Goal: Task Accomplishment & Management: Complete application form

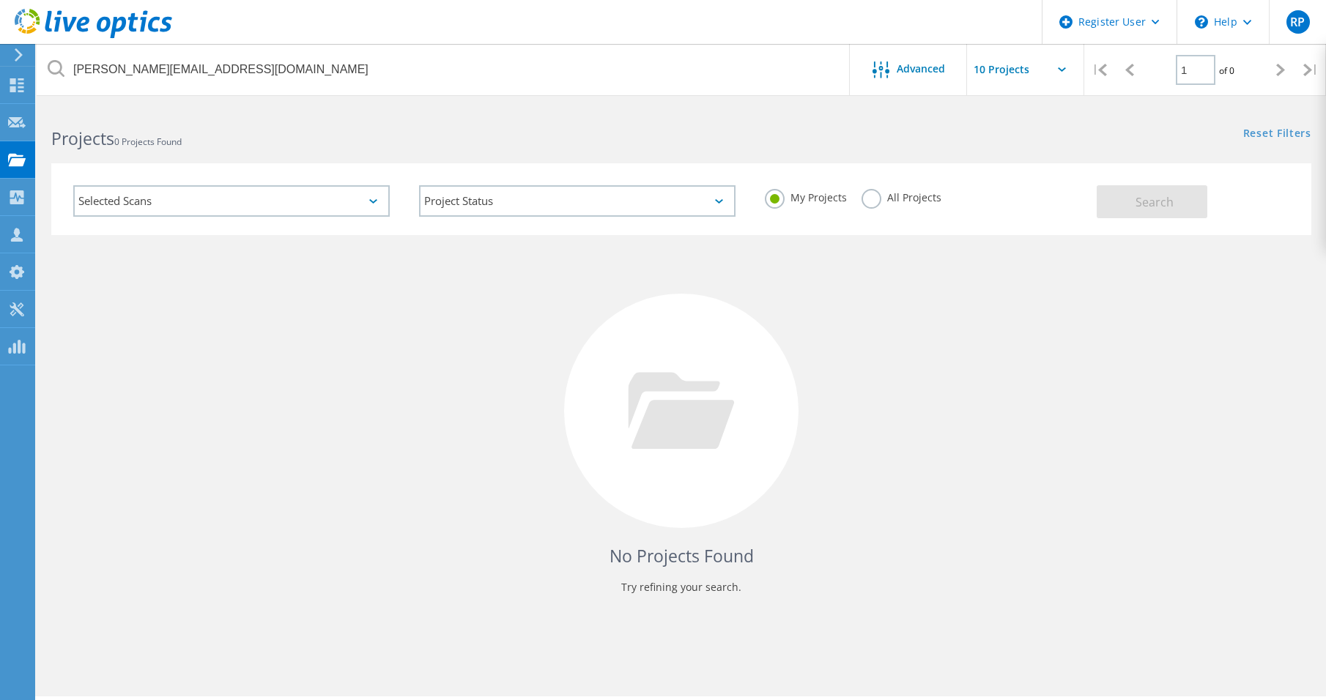
click at [184, 79] on input "carlos.henrique@lojasrede.com.br" at bounding box center [444, 69] width 814 height 51
click at [185, 79] on input "carlos.henrique@lojasrede.com.br" at bounding box center [444, 69] width 814 height 51
type input "3042858"
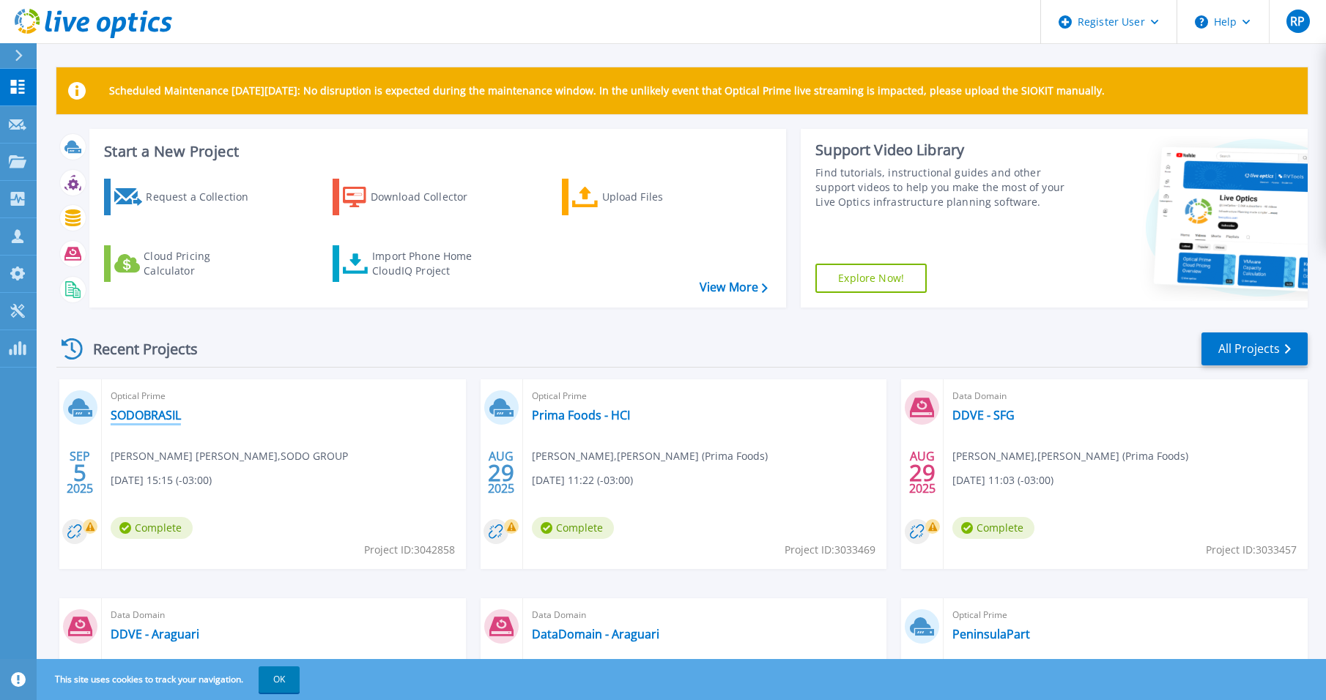
click at [160, 420] on link "SODOBRASIL" at bounding box center [146, 415] width 70 height 15
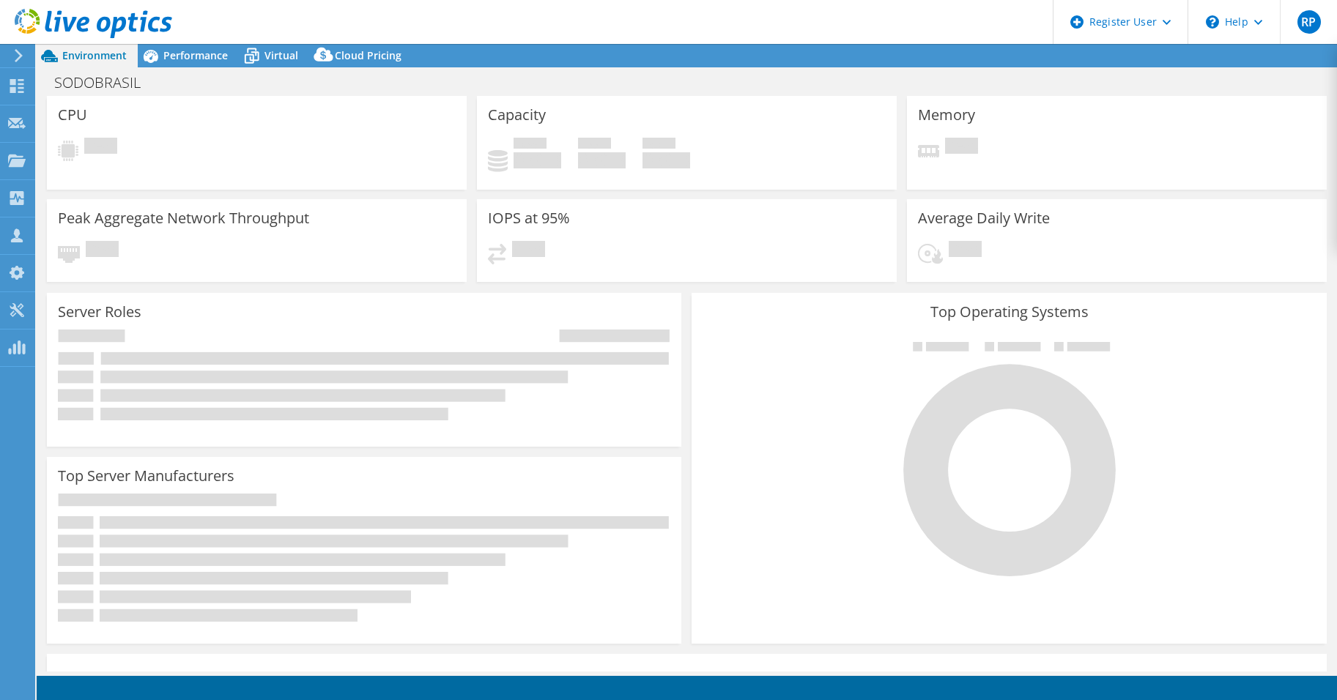
select select "USD"
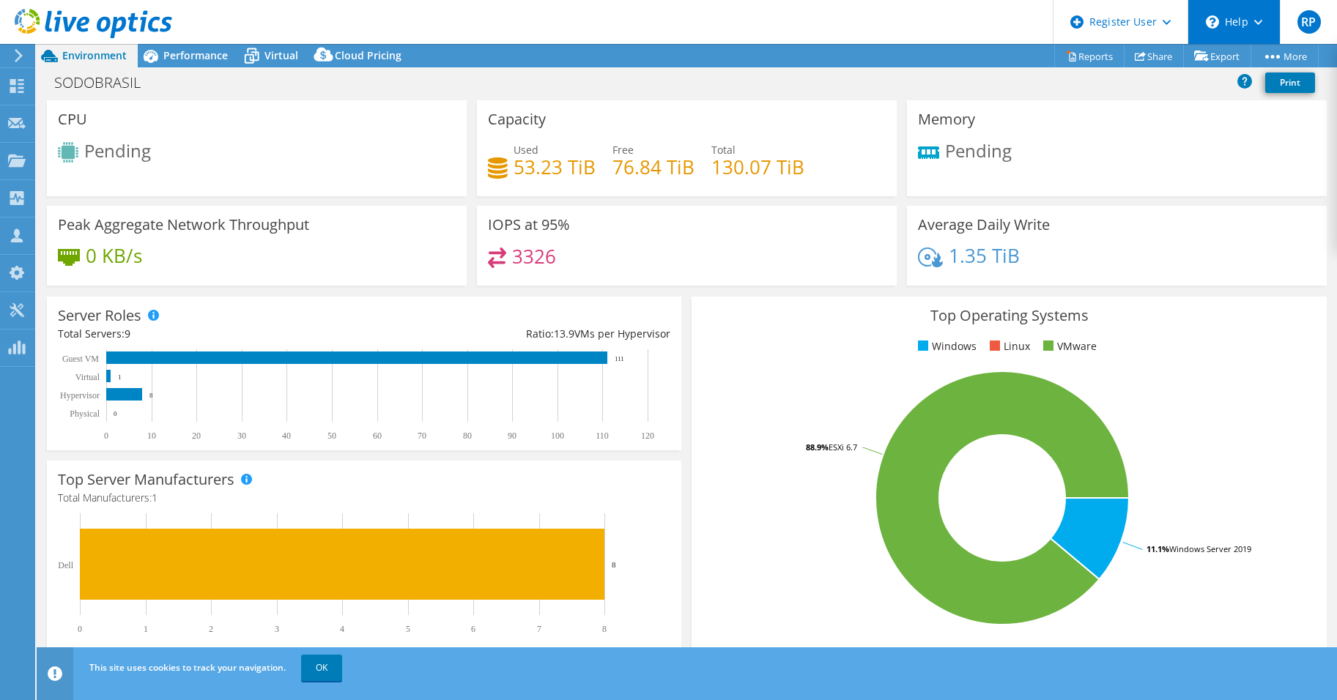
click at [1231, 21] on div "\n Help" at bounding box center [1233, 22] width 92 height 44
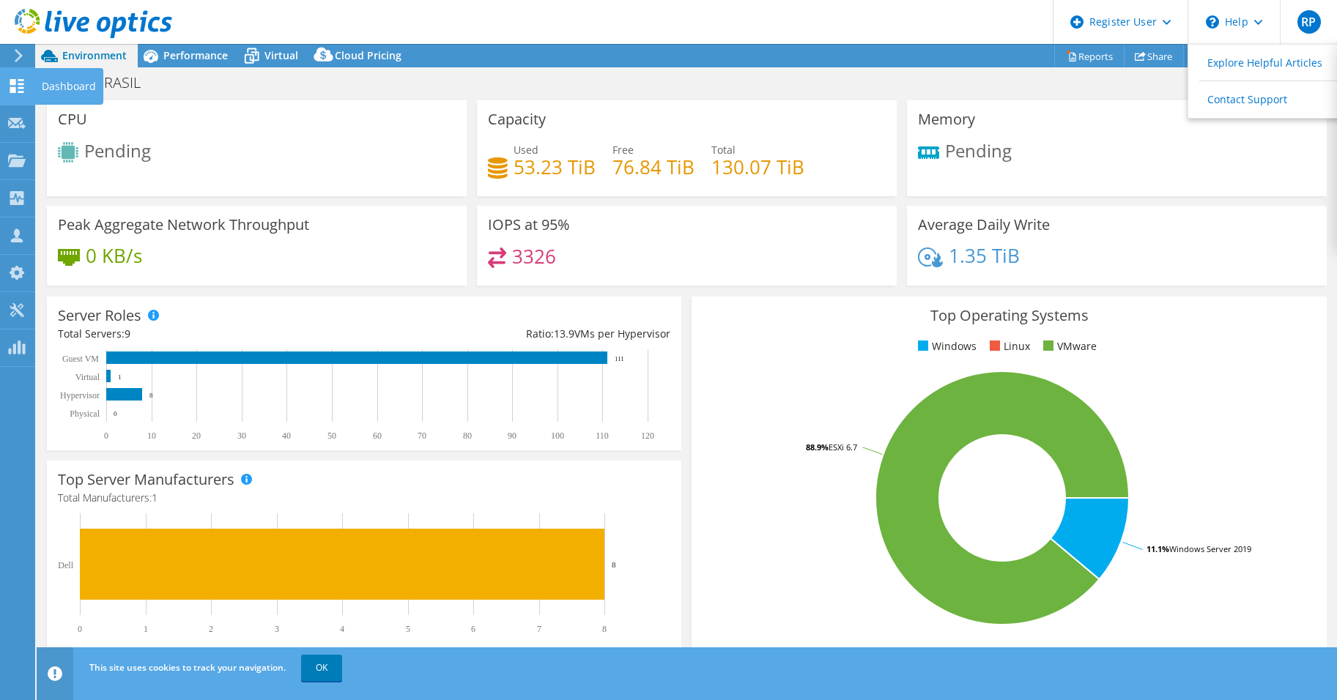
click at [22, 84] on use at bounding box center [17, 86] width 14 height 14
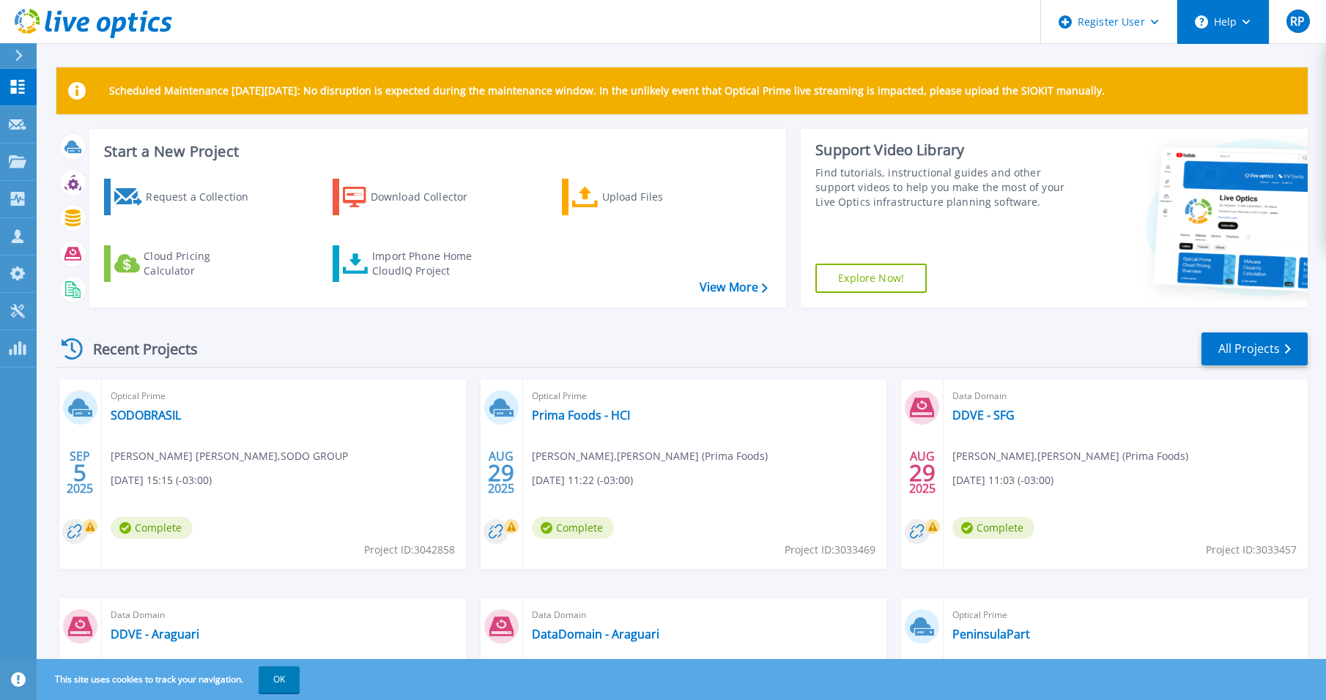
click at [1212, 23] on button "Help" at bounding box center [1223, 22] width 92 height 44
click at [72, 125] on p "Request Capture" at bounding box center [79, 125] width 83 height 38
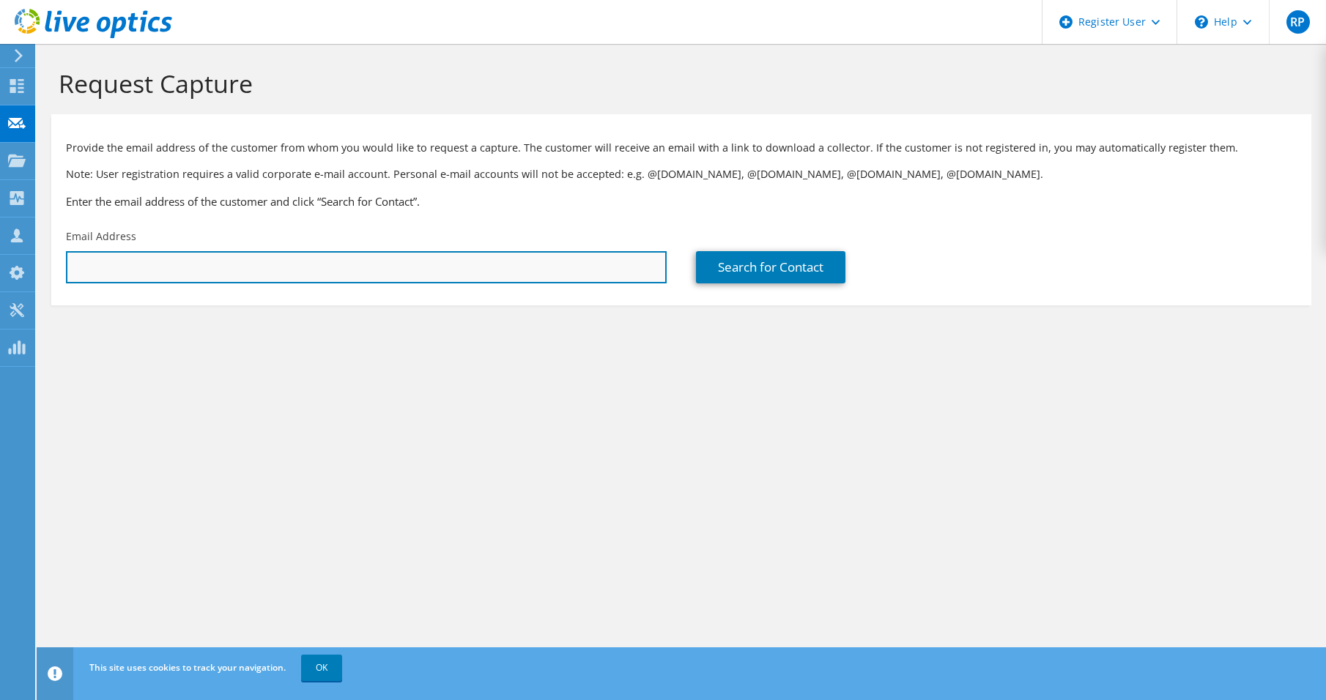
click at [97, 264] on input "text" at bounding box center [366, 267] width 601 height 32
type input "sodo"
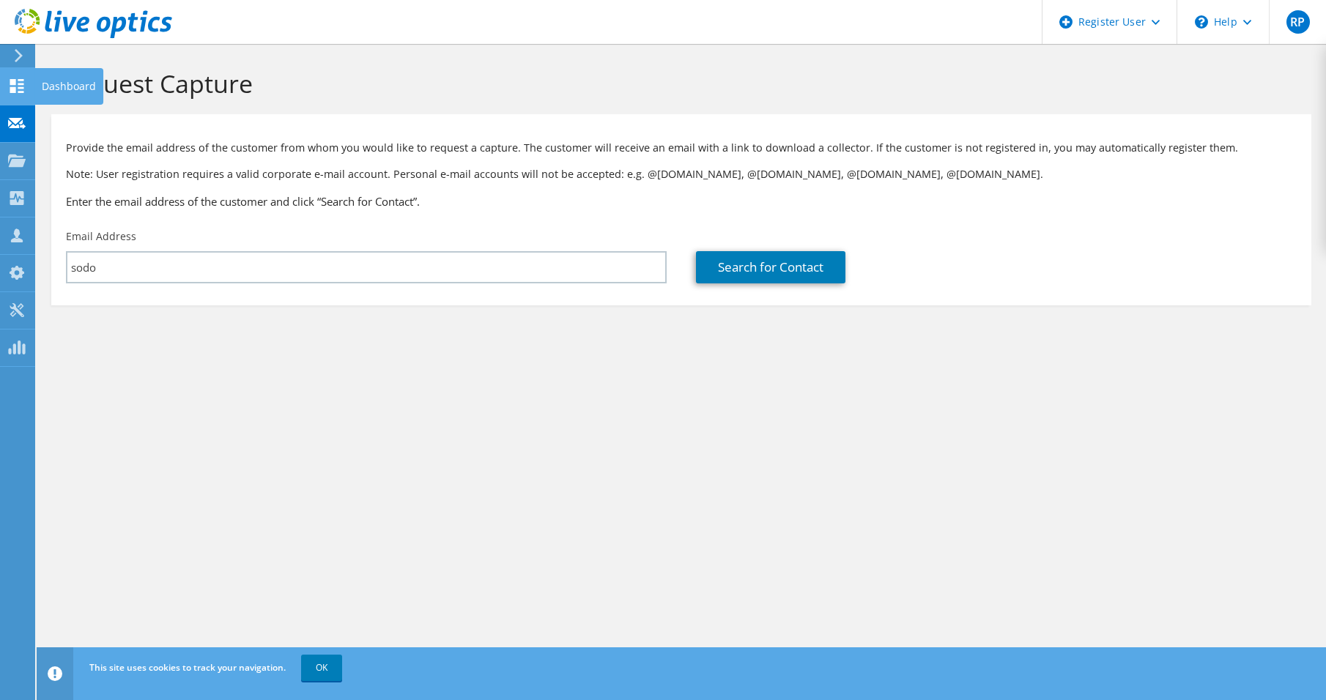
click at [61, 84] on div "Dashboard" at bounding box center [68, 86] width 69 height 37
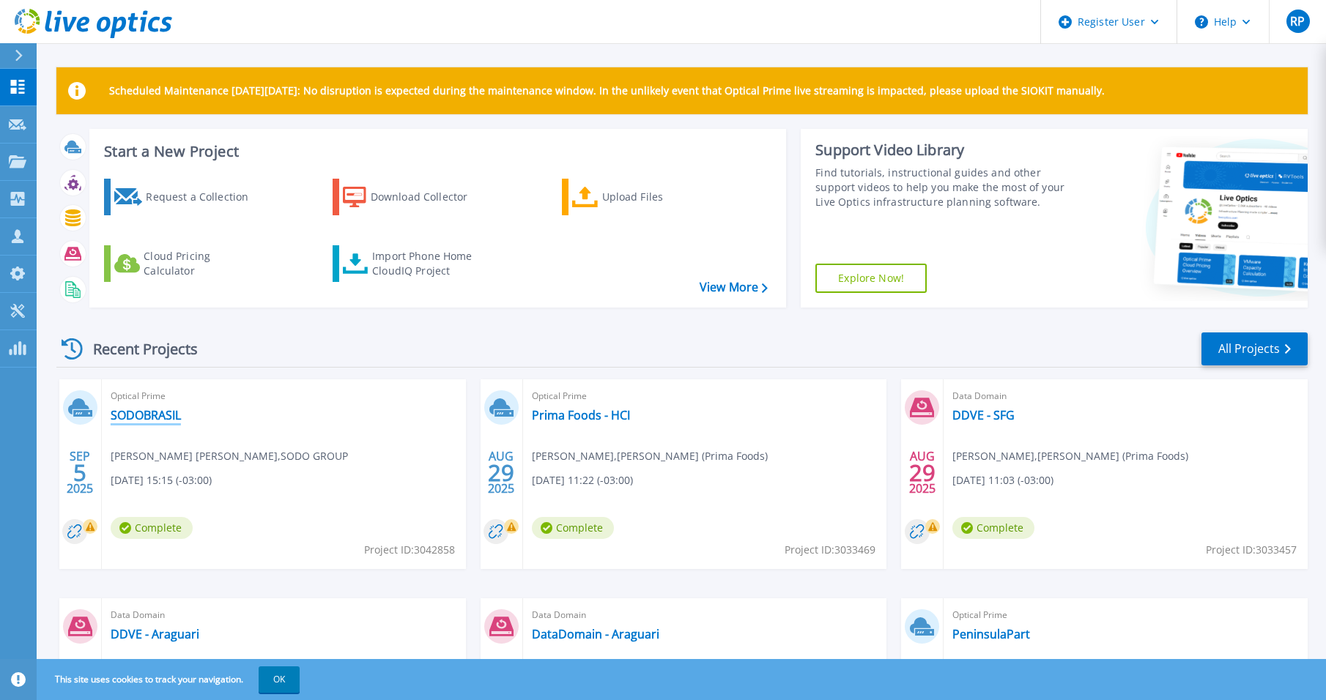
click at [148, 418] on link "SODOBRASIL" at bounding box center [146, 415] width 70 height 15
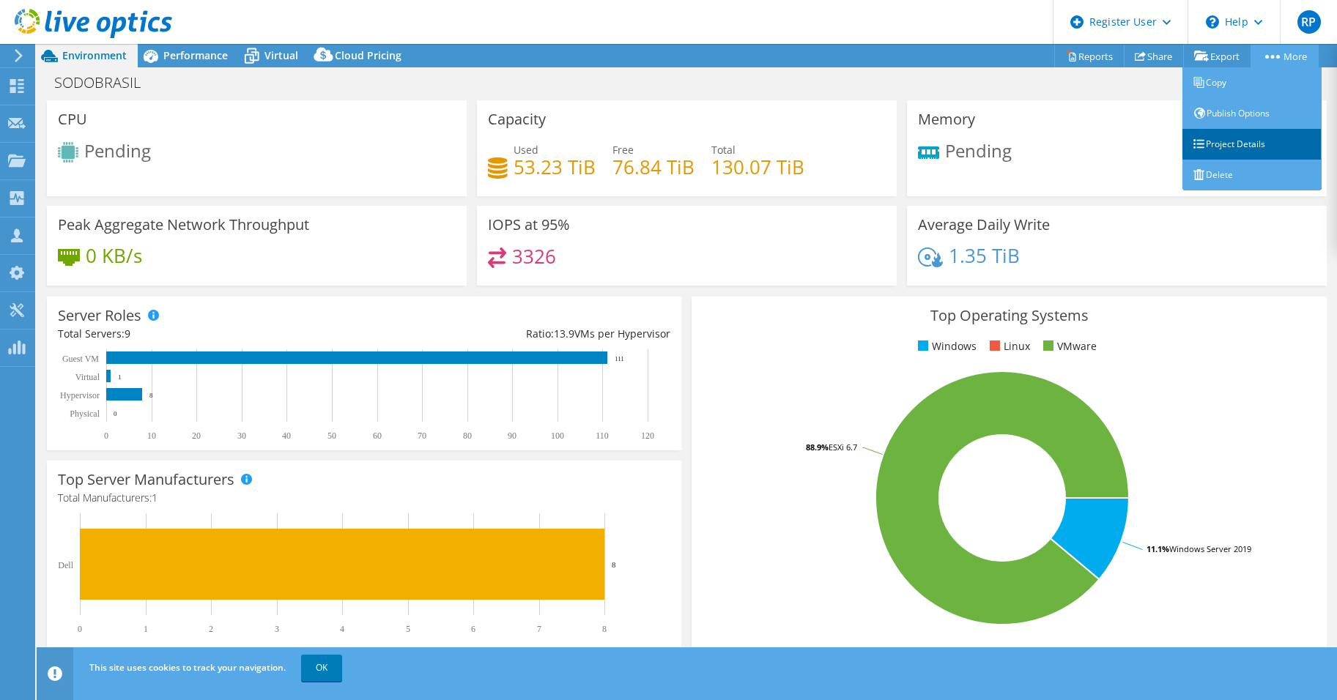
click at [1236, 138] on link "Project Details" at bounding box center [1251, 144] width 139 height 31
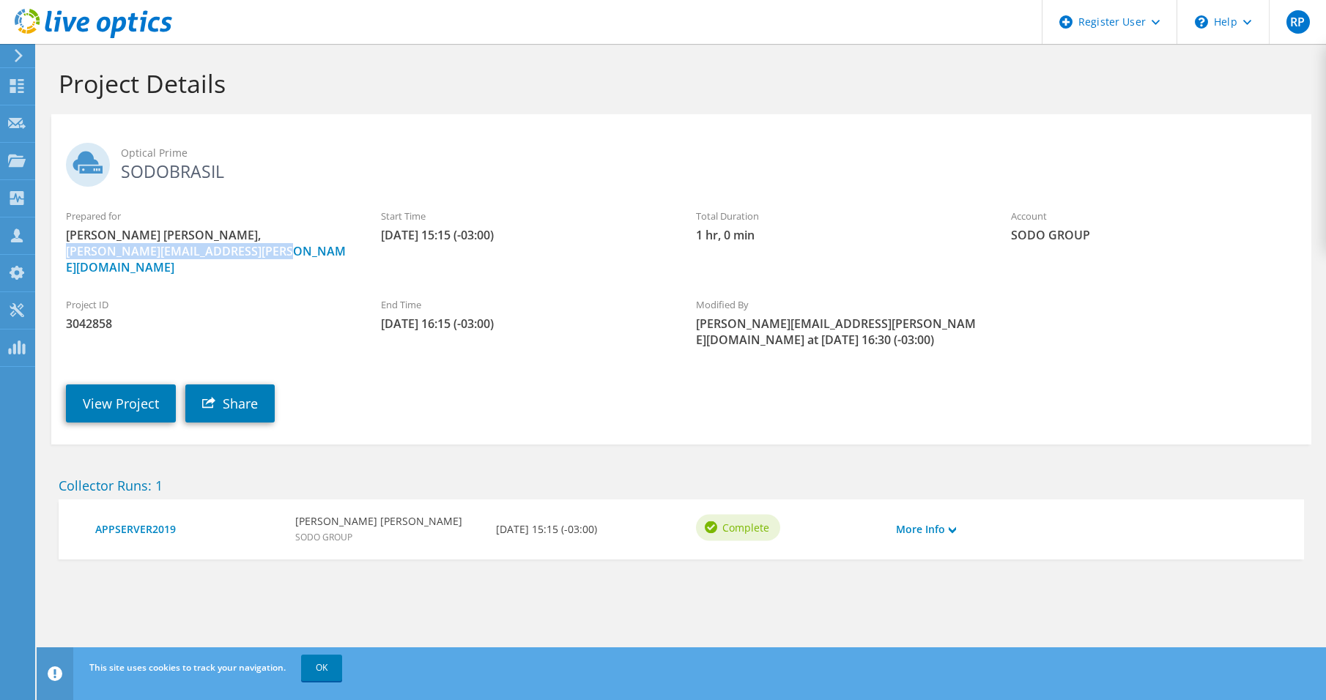
drag, startPoint x: 281, startPoint y: 252, endPoint x: 64, endPoint y: 258, distance: 216.9
click at [64, 258] on div "Prepared for [PERSON_NAME] [PERSON_NAME], [PERSON_NAME][EMAIL_ADDRESS][PERSON_N…" at bounding box center [208, 241] width 315 height 81
copy link "[PERSON_NAME][EMAIL_ADDRESS][PERSON_NAME][DOMAIN_NAME]"
click at [83, 117] on div "Request Capture" at bounding box center [82, 123] width 97 height 37
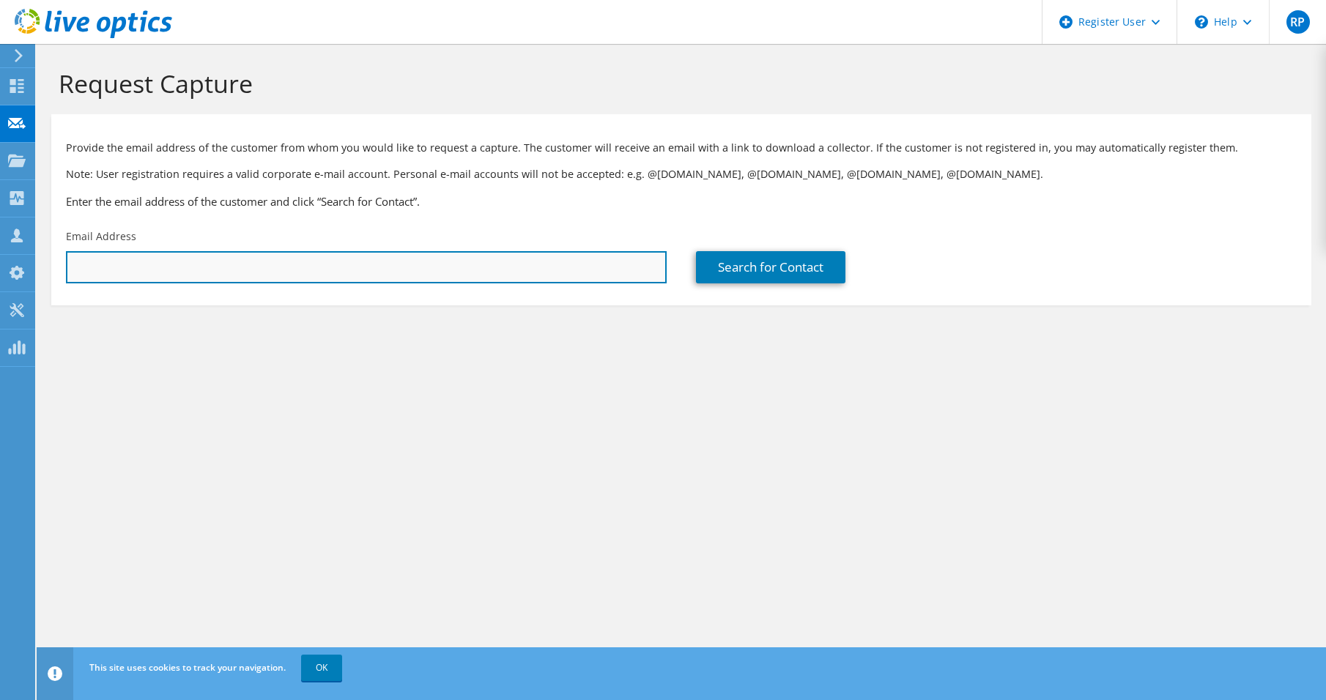
click at [125, 265] on input "text" at bounding box center [366, 267] width 601 height 32
paste input "[PERSON_NAME][EMAIL_ADDRESS][PERSON_NAME][DOMAIN_NAME]"
type input "[PERSON_NAME][EMAIL_ADDRESS][PERSON_NAME][DOMAIN_NAME]"
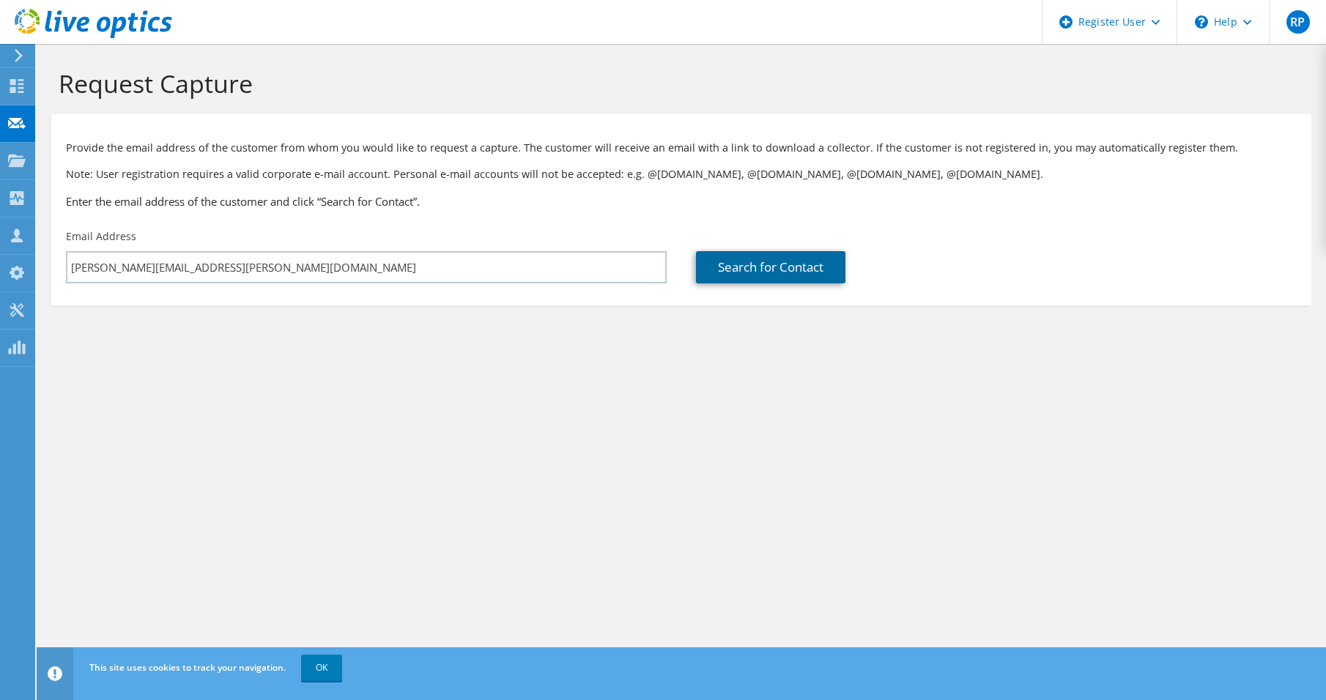
click at [766, 268] on link "Search for Contact" at bounding box center [770, 267] width 149 height 32
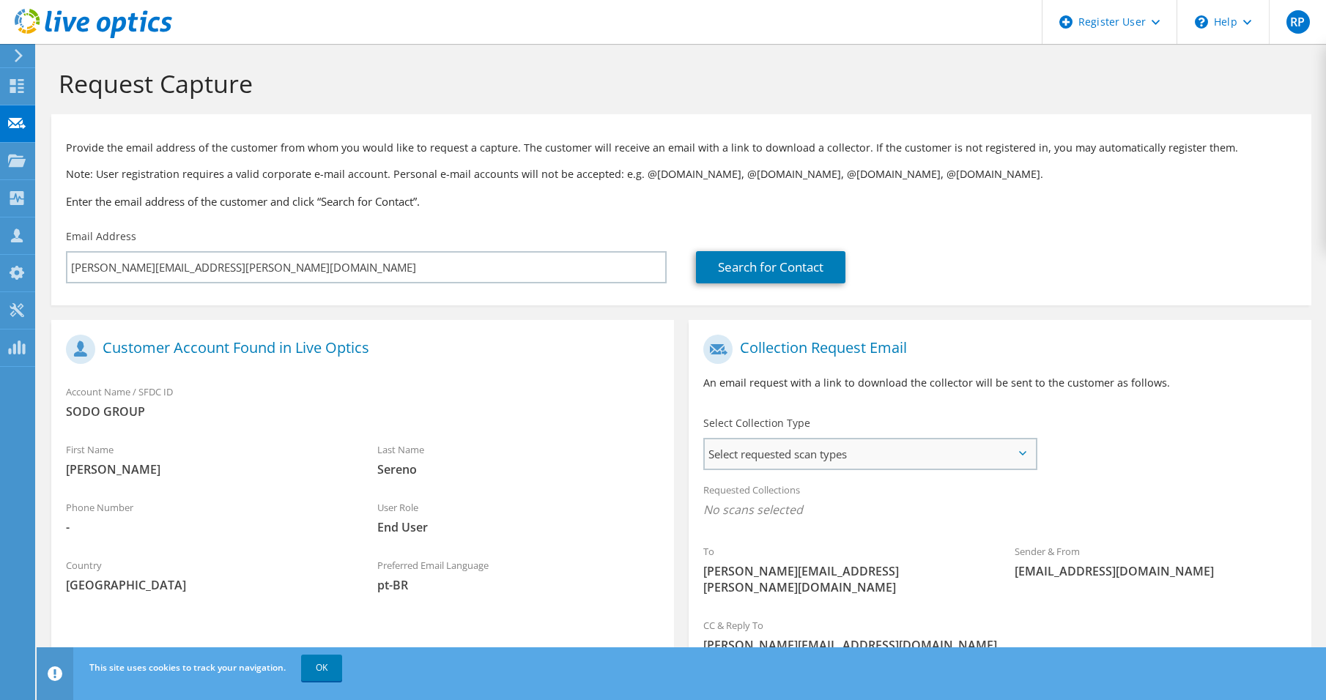
click at [735, 445] on span "Select requested scan types" at bounding box center [870, 453] width 330 height 29
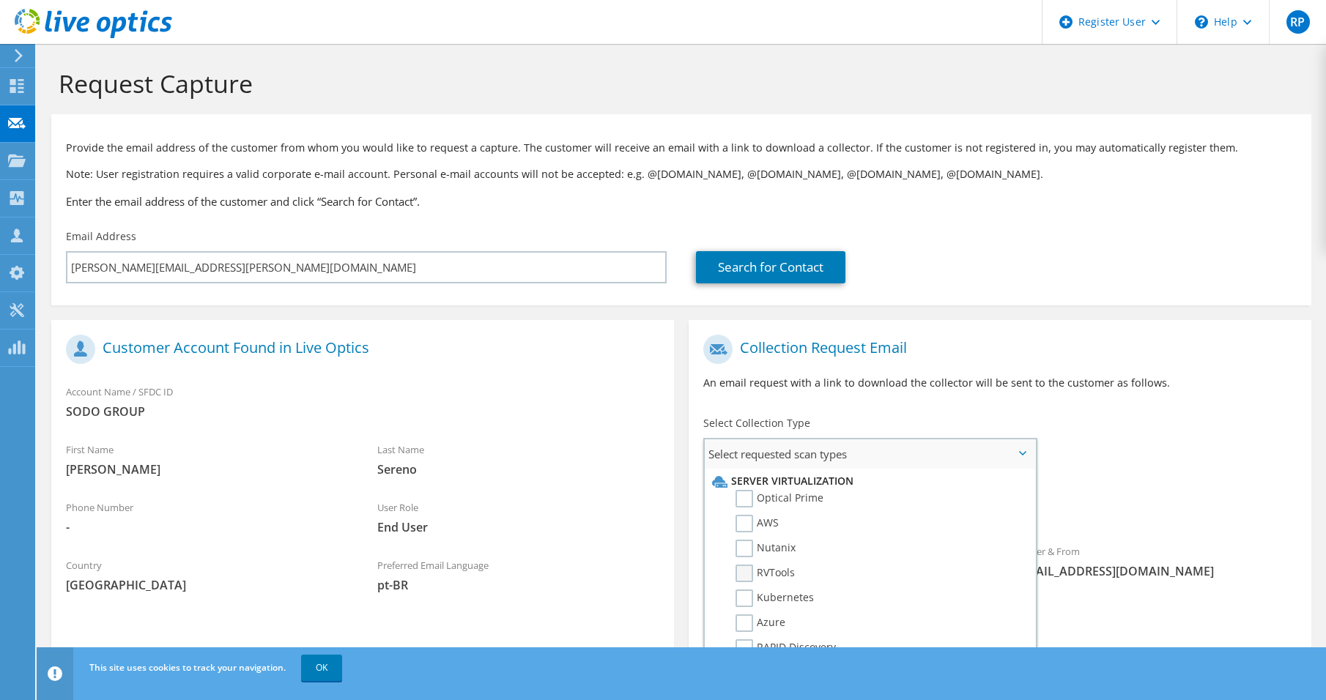
click at [746, 572] on label "RVTools" at bounding box center [764, 574] width 59 height 18
click at [0, 0] on input "RVTools" at bounding box center [0, 0] width 0 height 0
